Goal: Check status: Check status

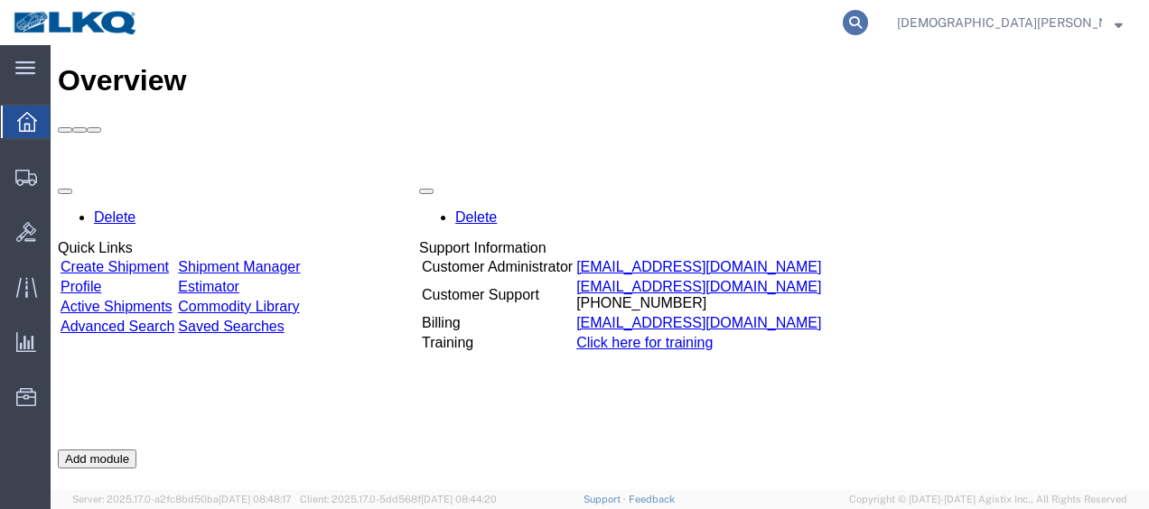
click at [868, 20] on icon at bounding box center [855, 22] width 25 height 25
click at [711, 15] on input "search" at bounding box center [567, 22] width 549 height 43
type input "56514578"
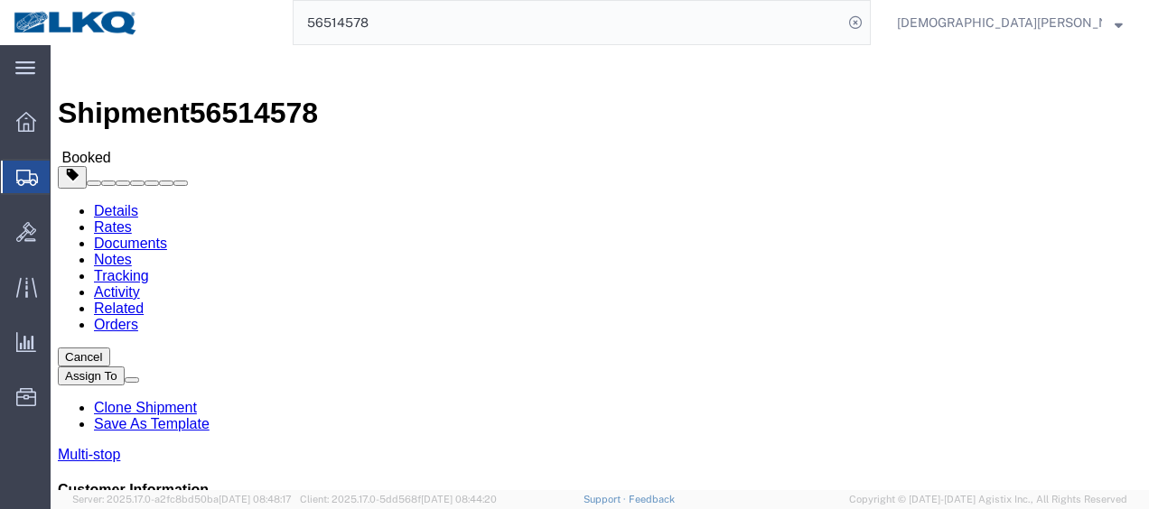
click link "Rates"
